Goal: Task Accomplishment & Management: Use online tool/utility

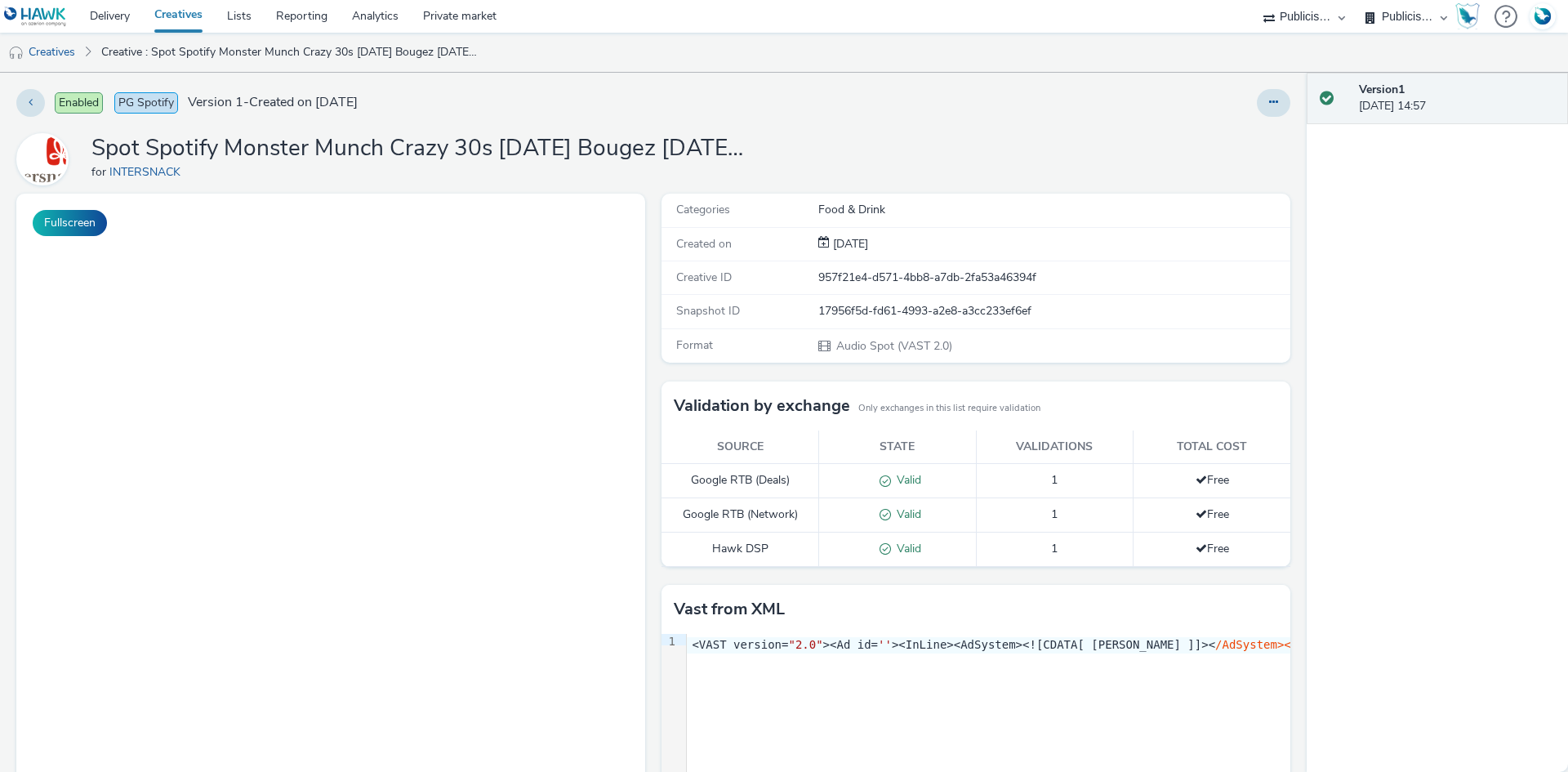
select select "d07aba32-d775-4fed-a722-f10c6504dd64"
select select "f97d6638-e0a1-4f7a-bf46-55015878e29e"
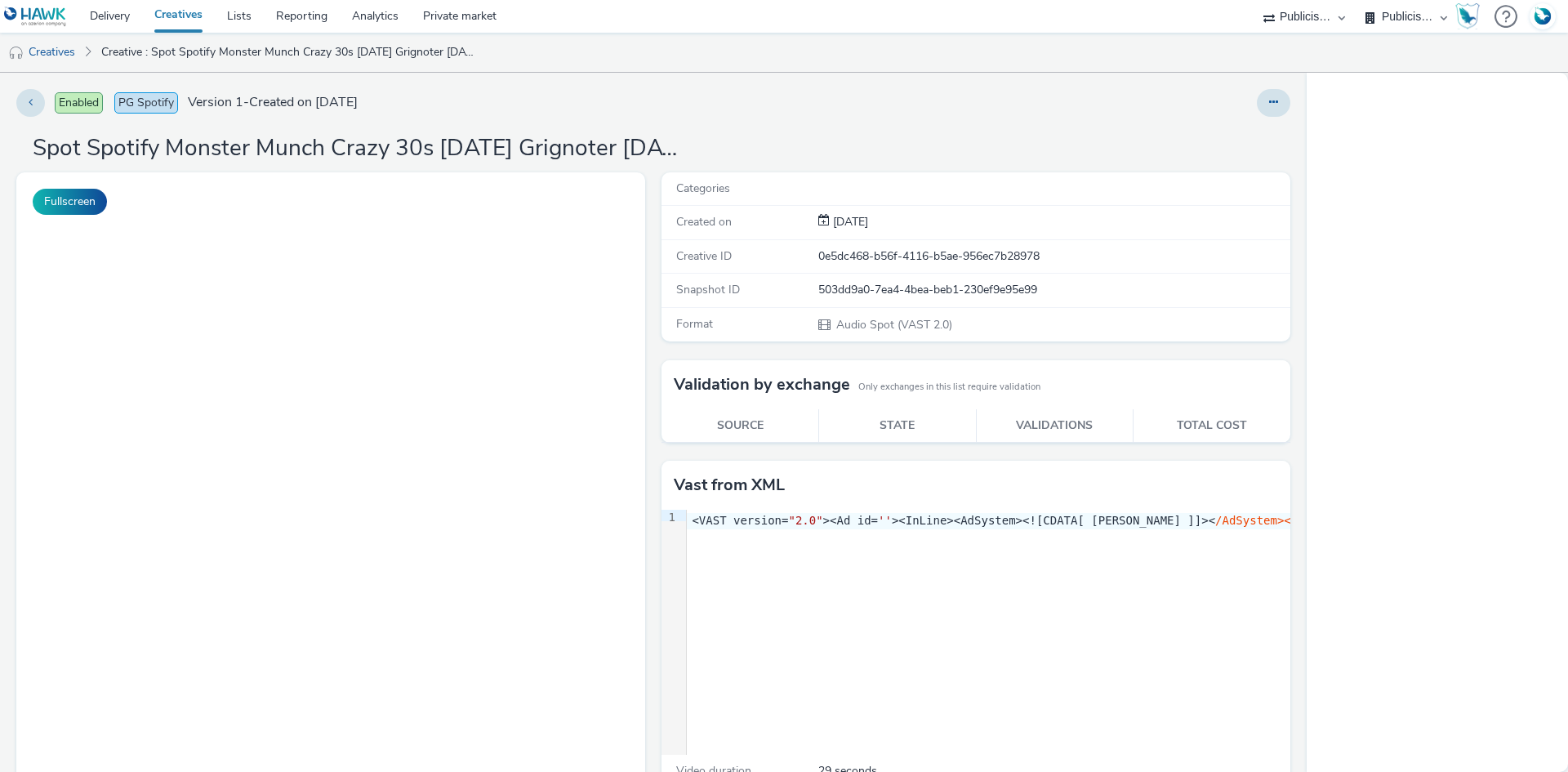
select select "d07aba32-d775-4fed-a722-f10c6504dd64"
select select "f97d6638-e0a1-4f7a-bf46-55015878e29e"
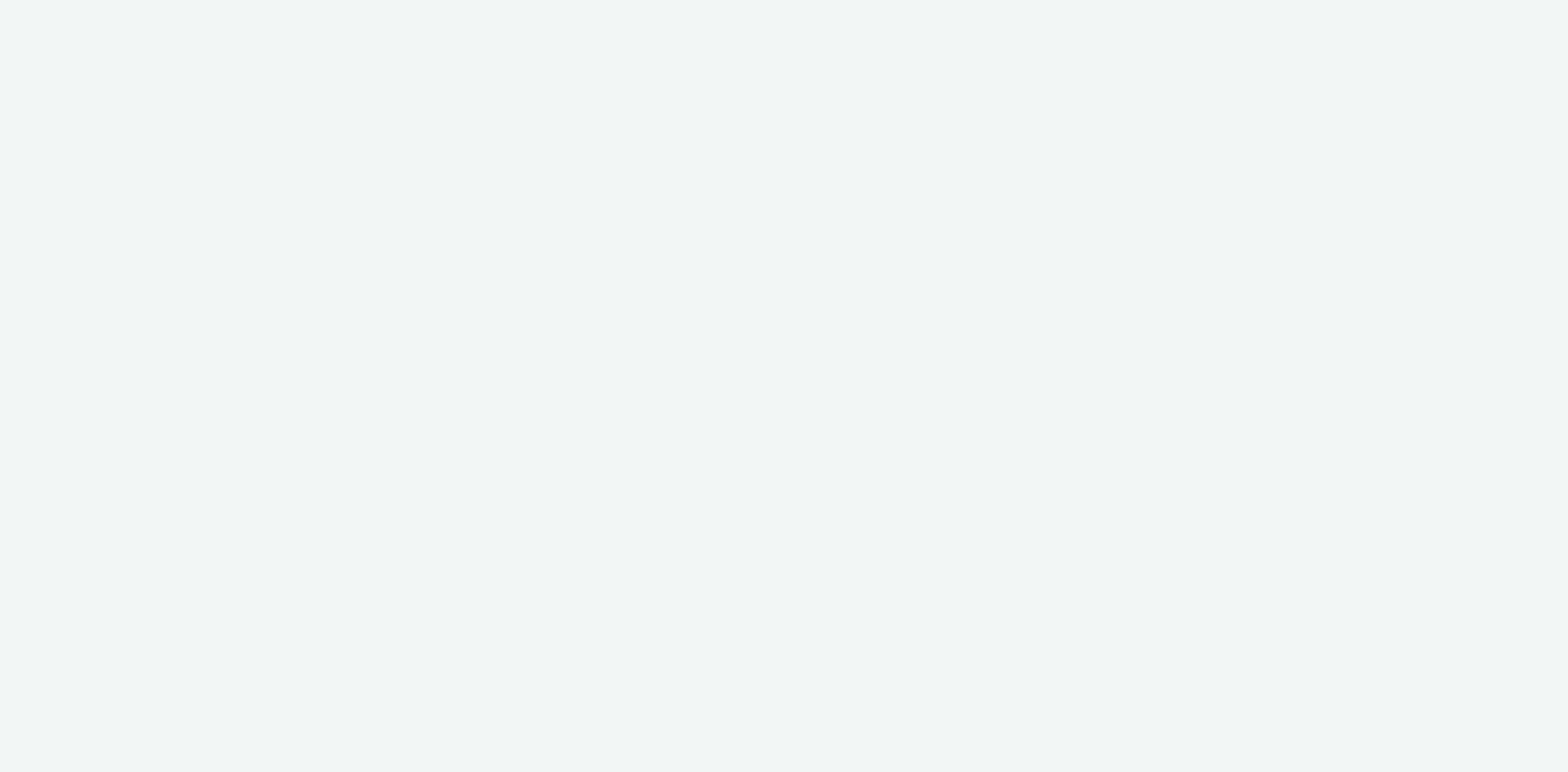
select select "d07aba32-d775-4fed-a722-f10c6504dd64"
select select "f97d6638-e0a1-4f7a-bf46-55015878e29e"
